Goal: Information Seeking & Learning: Understand process/instructions

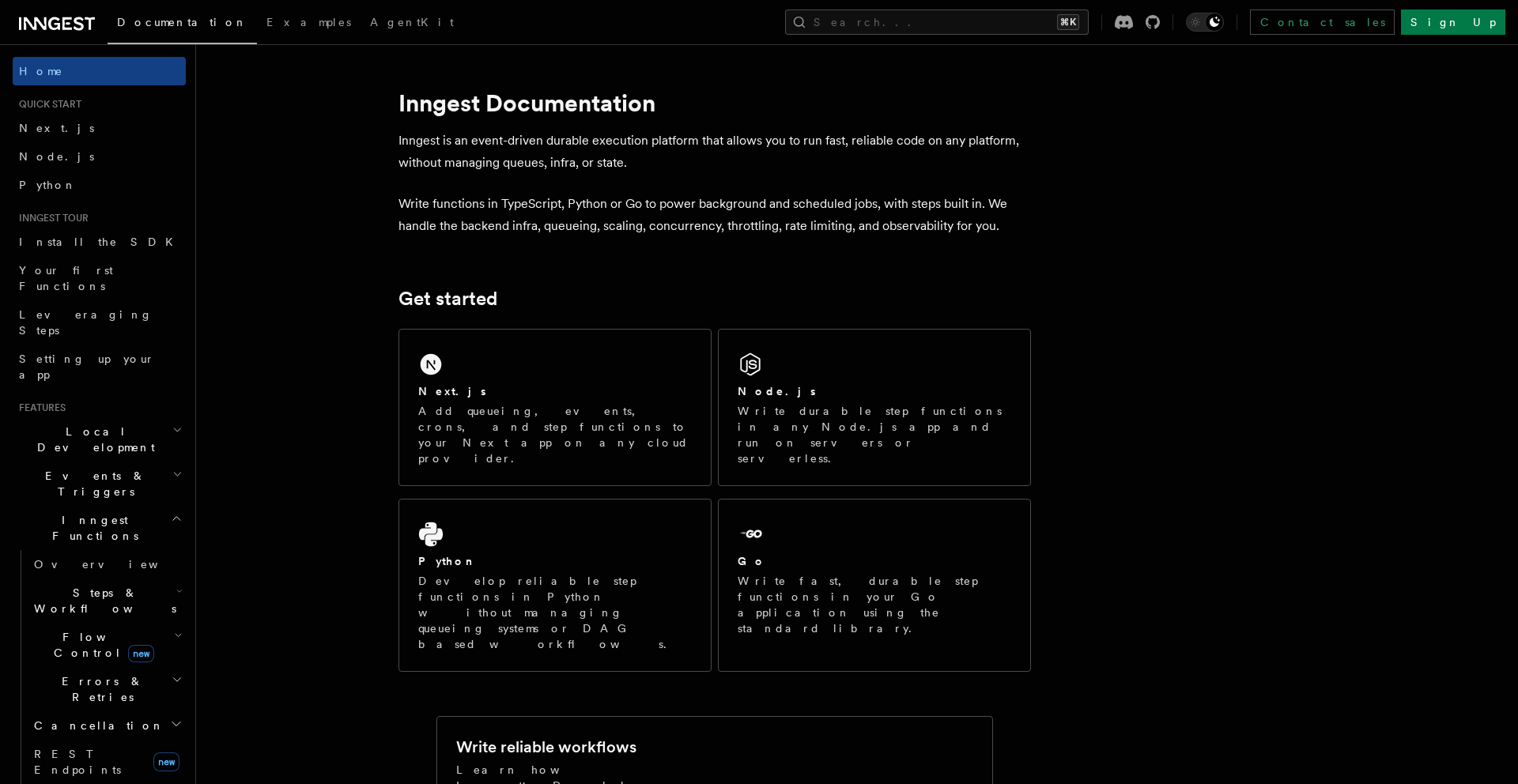
click at [129, 667] on h2 "Errors & Retries" at bounding box center [107, 689] width 158 height 44
click at [83, 720] on span "Overview" at bounding box center [130, 726] width 163 height 13
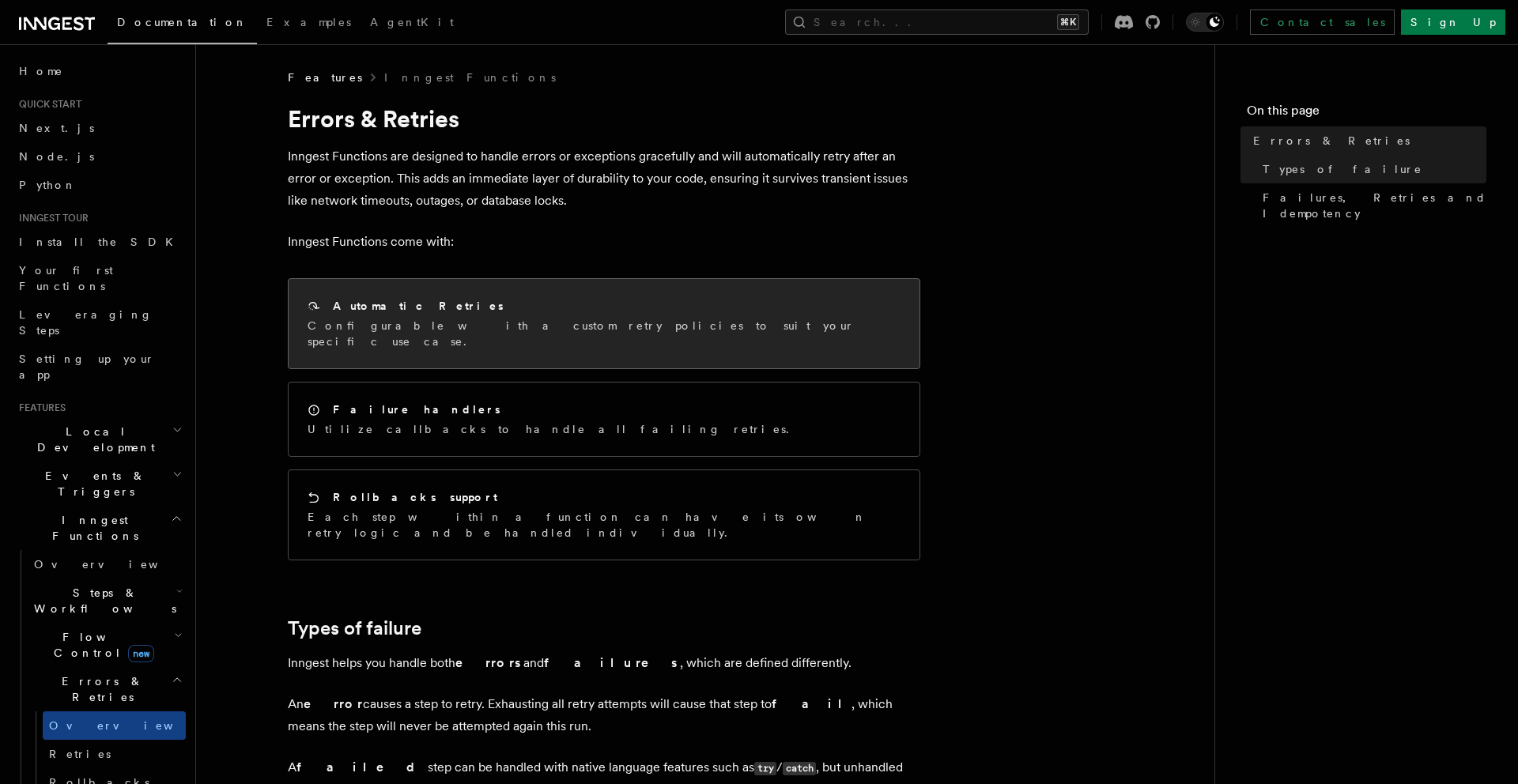
click at [567, 299] on div "Automatic Retries" at bounding box center [605, 306] width 593 height 16
